Goal: Navigation & Orientation: Find specific page/section

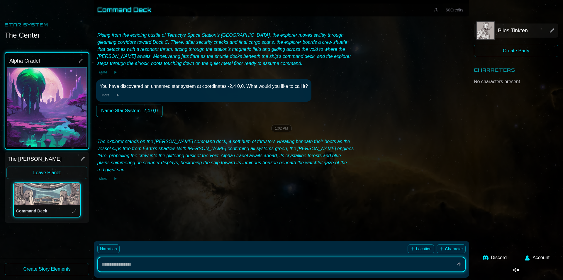
click at [40, 172] on button "Leave Planet" at bounding box center [46, 172] width 81 height 12
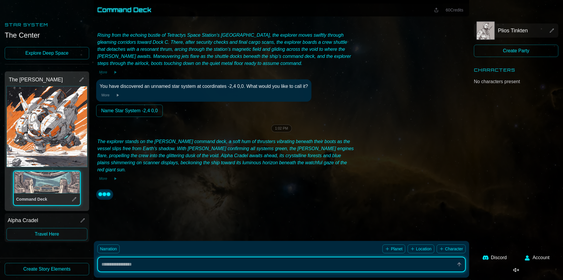
click at [52, 54] on link "Explore Deep Space" at bounding box center [47, 53] width 84 height 12
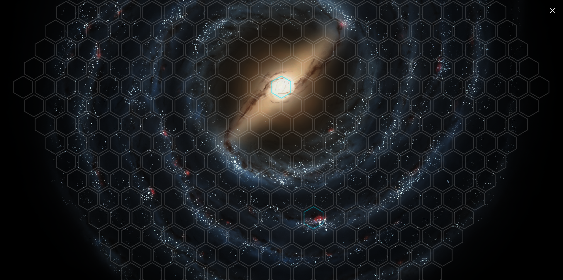
scroll to position [196, 0]
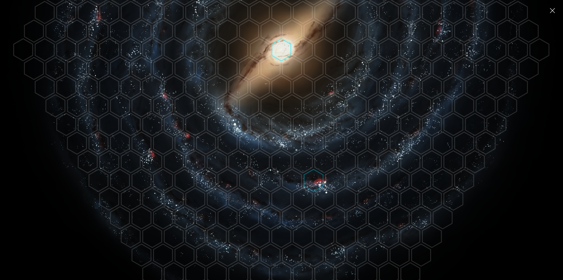
click at [318, 180] on polygon at bounding box center [313, 180] width 19 height 22
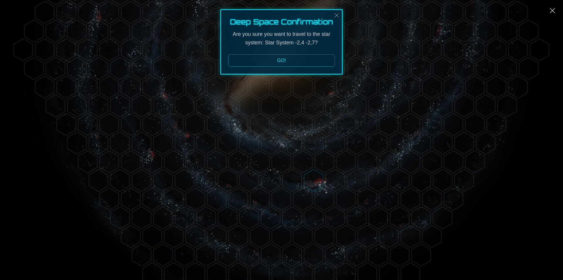
click at [309, 58] on button "GO!" at bounding box center [281, 60] width 107 height 12
click at [274, 58] on button "GO!" at bounding box center [281, 60] width 107 height 12
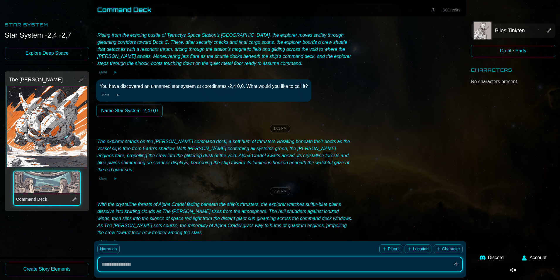
click at [62, 47] on link "Explore Deep Space" at bounding box center [47, 53] width 84 height 12
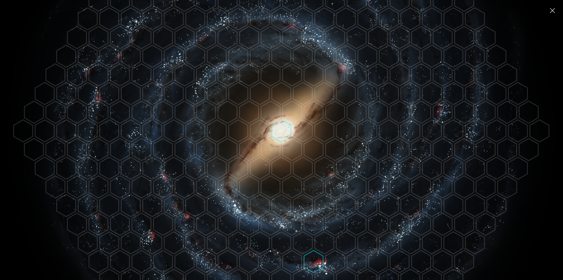
scroll to position [117, 0]
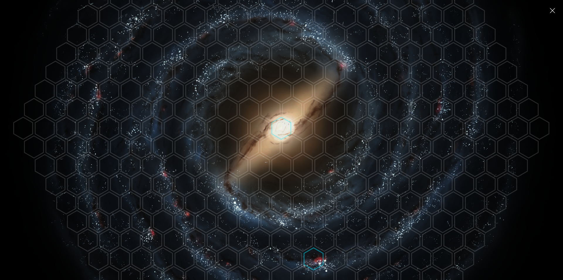
click at [280, 124] on polygon at bounding box center [281, 128] width 19 height 22
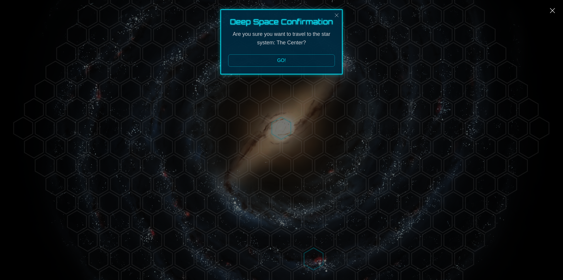
click at [285, 62] on button "GO!" at bounding box center [281, 60] width 107 height 12
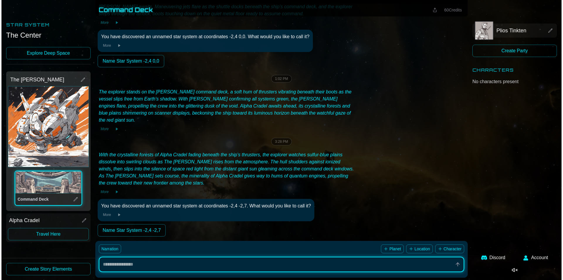
scroll to position [51, 0]
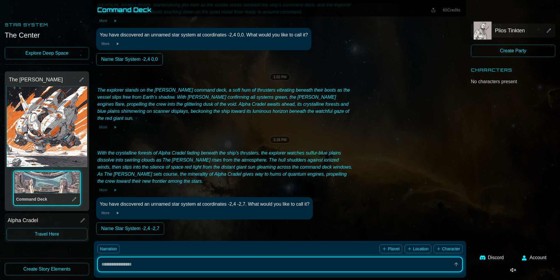
click at [43, 233] on button "Travel Here" at bounding box center [46, 234] width 81 height 12
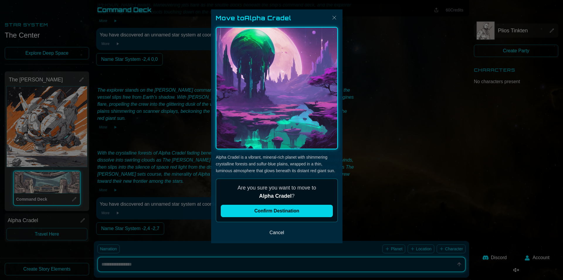
click at [303, 212] on button "Confirm Destination" at bounding box center [277, 210] width 112 height 12
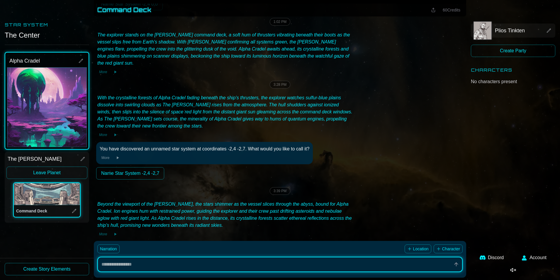
scroll to position [107, 0]
drag, startPoint x: 104, startPoint y: 136, endPoint x: 60, endPoint y: 43, distance: 102.3
type textarea "*"
